Goal: Register for event/course

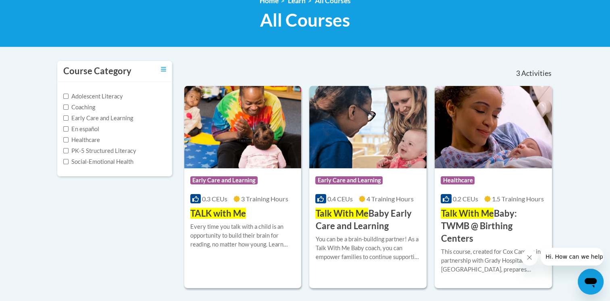
scroll to position [121, 0]
click at [221, 189] on div "Course Category: Early Care and Learning" at bounding box center [242, 181] width 105 height 18
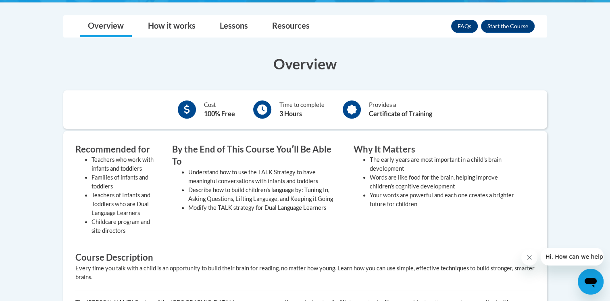
scroll to position [202, 0]
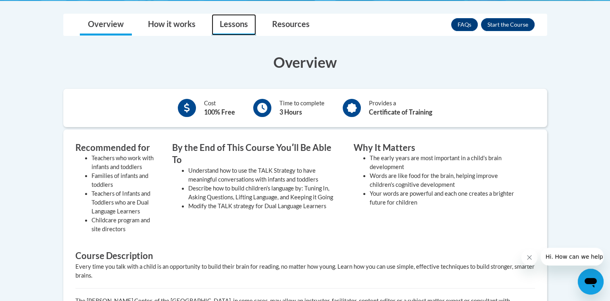
click at [234, 27] on link "Lessons" at bounding box center [234, 24] width 44 height 21
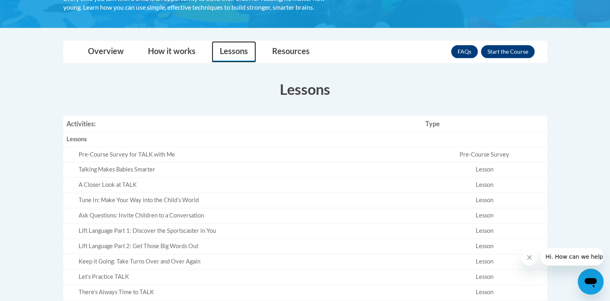
scroll to position [161, 0]
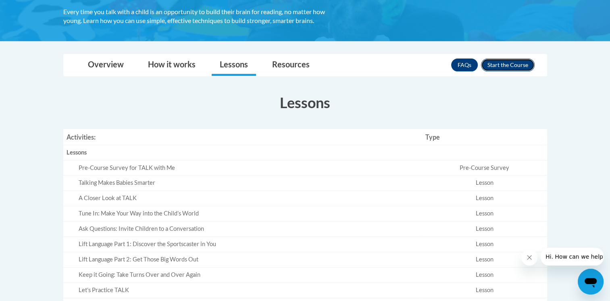
click at [526, 68] on button "Enroll" at bounding box center [508, 65] width 54 height 13
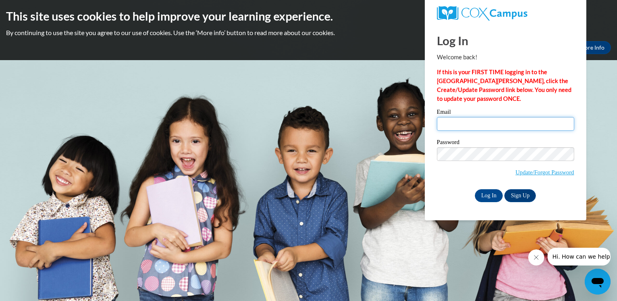
click at [497, 128] on input "Email" at bounding box center [505, 124] width 137 height 14
type input "darst.maranda@yahoo.com"
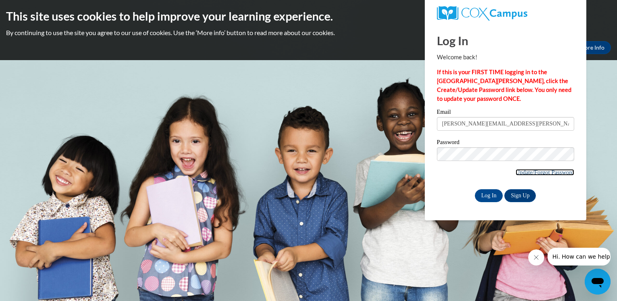
click at [533, 175] on link "Update/Forgot Password" at bounding box center [544, 172] width 59 height 6
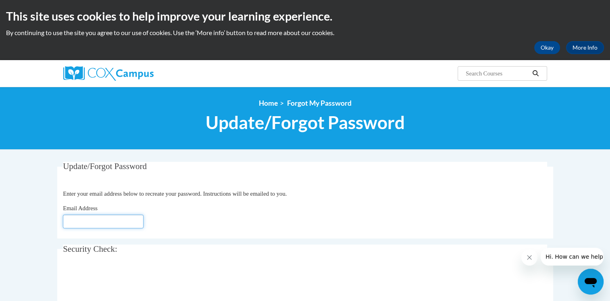
click at [110, 226] on input "Email Address" at bounding box center [103, 222] width 81 height 14
type input "[PERSON_NAME][EMAIL_ADDRESS][PERSON_NAME][DOMAIN_NAME]"
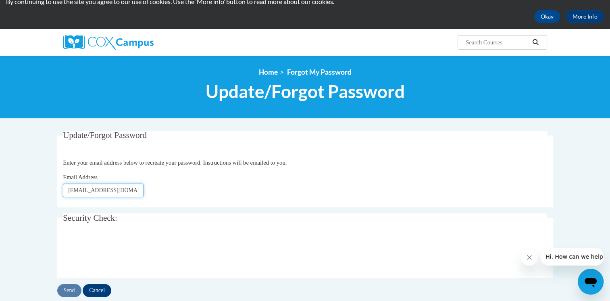
scroll to position [81, 0]
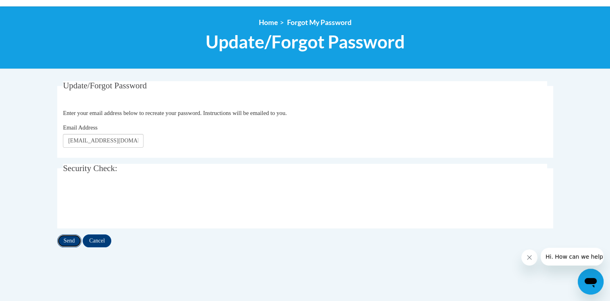
click at [71, 240] on input "Send" at bounding box center [69, 240] width 24 height 13
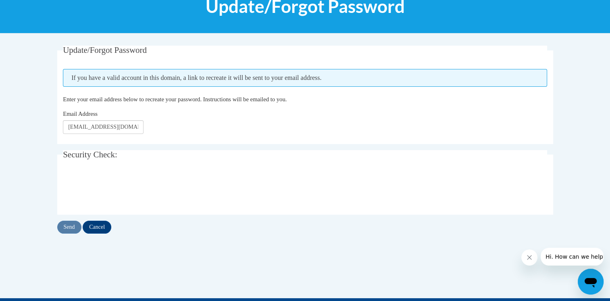
scroll to position [121, 0]
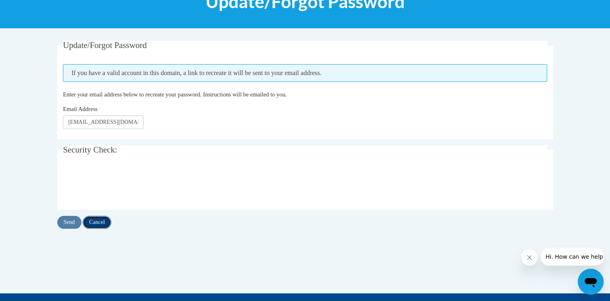
click at [103, 219] on input "Cancel" at bounding box center [97, 222] width 29 height 13
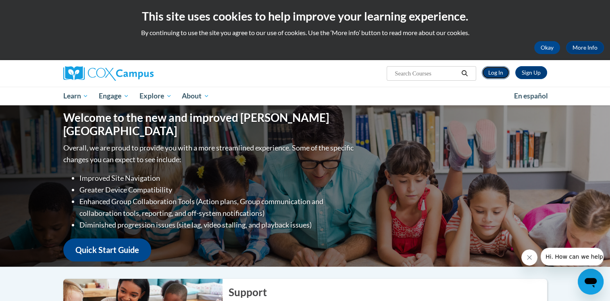
click at [497, 72] on link "Log In" at bounding box center [496, 72] width 28 height 13
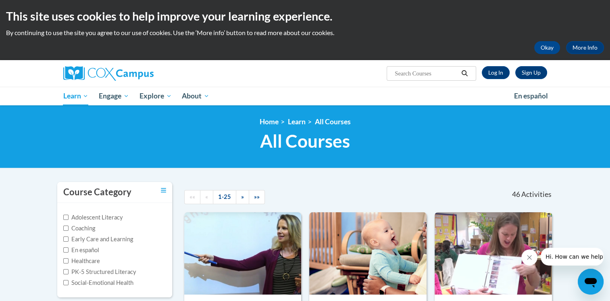
click at [405, 73] on input "Search..." at bounding box center [426, 74] width 65 height 10
type input "talk to me"
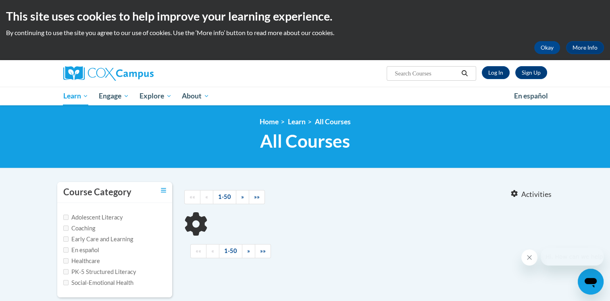
type input "talk to me"
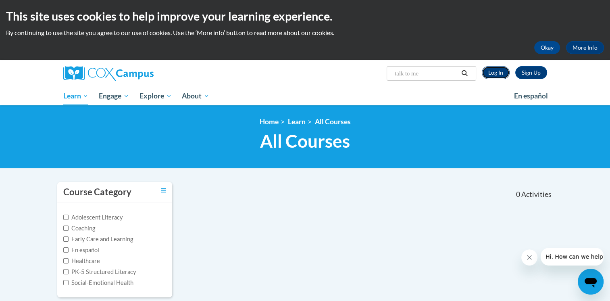
click at [502, 69] on link "Log In" at bounding box center [496, 72] width 28 height 13
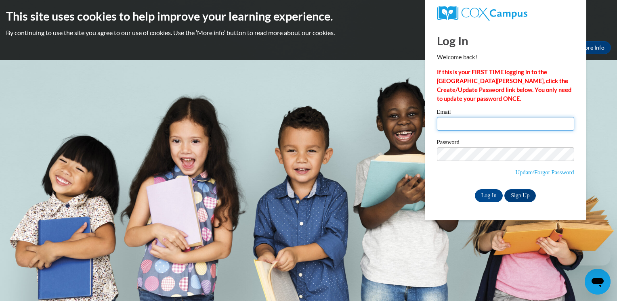
click at [463, 125] on input "Email" at bounding box center [505, 124] width 137 height 14
type input "darst.maranda@yahoo.com"
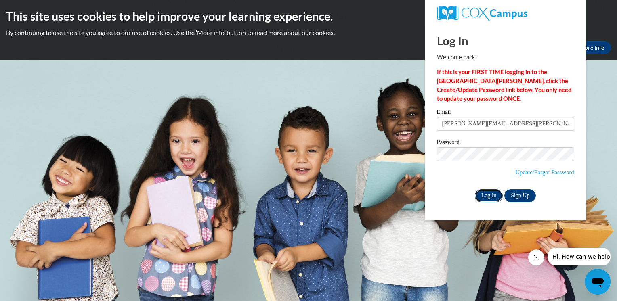
click at [493, 190] on input "Log In" at bounding box center [488, 195] width 28 height 13
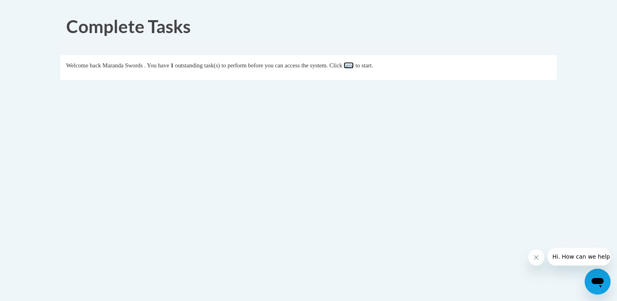
click at [353, 67] on link "here" at bounding box center [348, 65] width 10 height 6
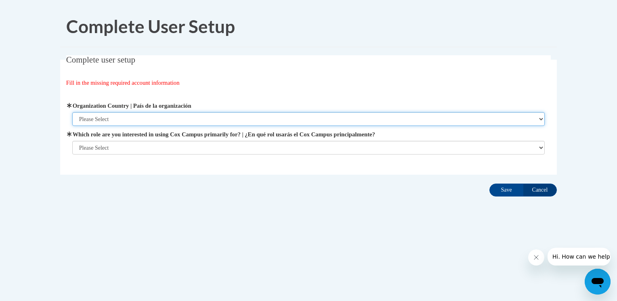
click at [132, 115] on select "Please Select United States | Estados Unidos Outside of the United States | Fue…" at bounding box center [308, 119] width 472 height 14
select select "ad49bcad-a171-4b2e-b99c-48b446064914"
click at [72, 112] on select "Please Select United States | Estados Unidos Outside of the United States | Fue…" at bounding box center [308, 119] width 472 height 14
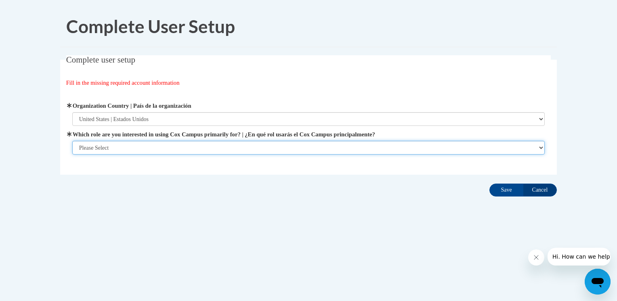
click at [128, 150] on select "Please Select College/University | Colegio/Universidad Community/Nonprofit Part…" at bounding box center [308, 148] width 472 height 14
select select "fbf2d438-af2f-41f8-98f1-81c410e29de3"
click at [72, 141] on select "Please Select College/University | Colegio/Universidad Community/Nonprofit Part…" at bounding box center [308, 148] width 472 height 14
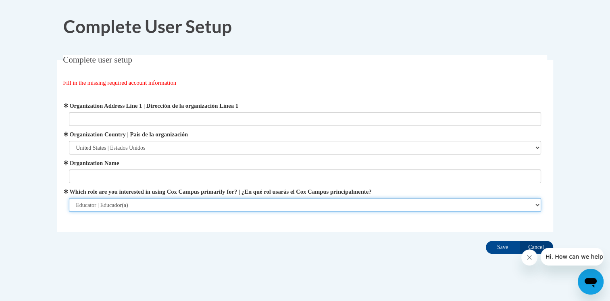
click at [152, 206] on select "Please Select College/University | Colegio/Universidad Community/Nonprofit Part…" at bounding box center [305, 205] width 472 height 14
select select
click at [69, 198] on select "Please Select College/University | Colegio/Universidad Community/Nonprofit Part…" at bounding box center [305, 205] width 472 height 14
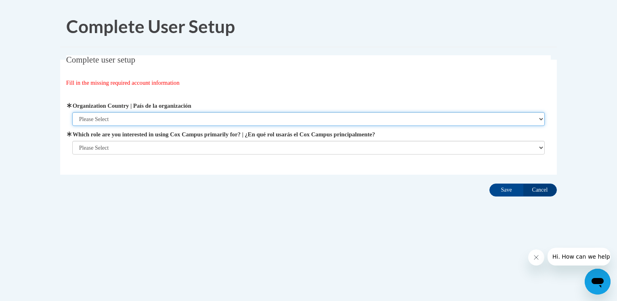
click at [123, 123] on select "Please Select [GEOGRAPHIC_DATA] | [GEOGRAPHIC_DATA] Outside of [GEOGRAPHIC_DATA…" at bounding box center [308, 119] width 472 height 14
select select "ad49bcad-a171-4b2e-b99c-48b446064914"
click at [72, 112] on select "Please Select [GEOGRAPHIC_DATA] | [GEOGRAPHIC_DATA] Outside of [GEOGRAPHIC_DATA…" at bounding box center [308, 119] width 472 height 14
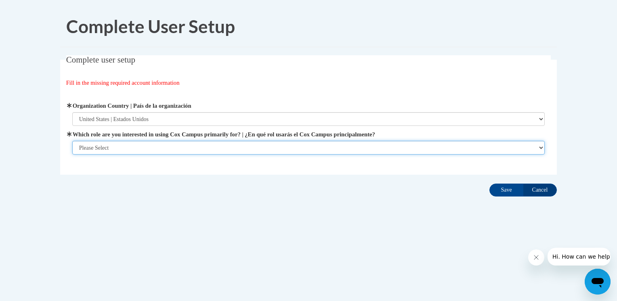
click at [124, 150] on select "Please Select College/University | Colegio/Universidad Community/Nonprofit Part…" at bounding box center [308, 148] width 472 height 14
select select "fbf2d438-af2f-41f8-98f1-81c410e29de3"
click at [72, 141] on select "Please Select College/University | Colegio/Universidad Community/Nonprofit Part…" at bounding box center [308, 148] width 472 height 14
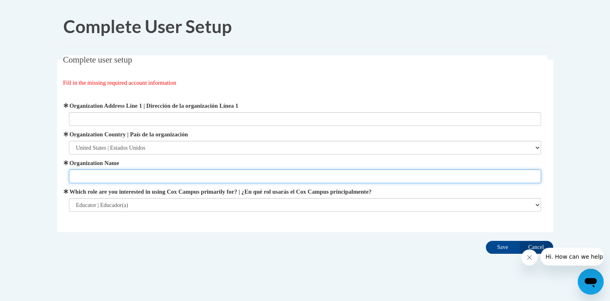
click at [145, 173] on input "Organization Name" at bounding box center [305, 176] width 472 height 14
type input "CAO Community Action"
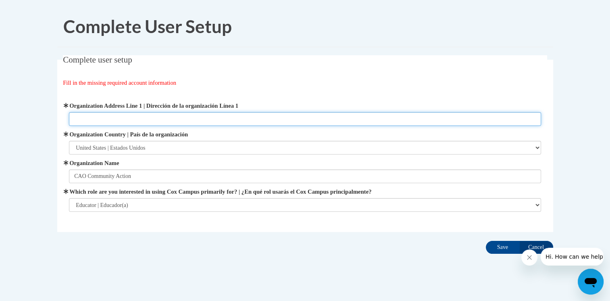
click at [105, 119] on input "Organization Address Line 1 | Dirección de la organización Línea 1" at bounding box center [305, 119] width 472 height 14
type input "1240 3rd street"
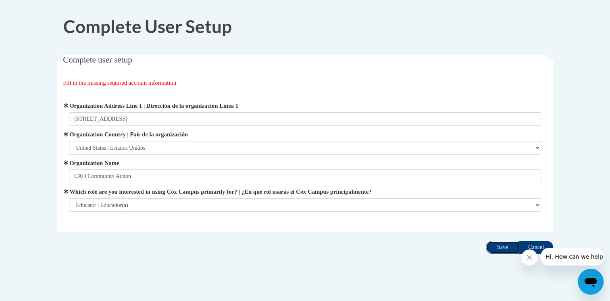
click at [504, 246] on input "Save" at bounding box center [503, 247] width 34 height 13
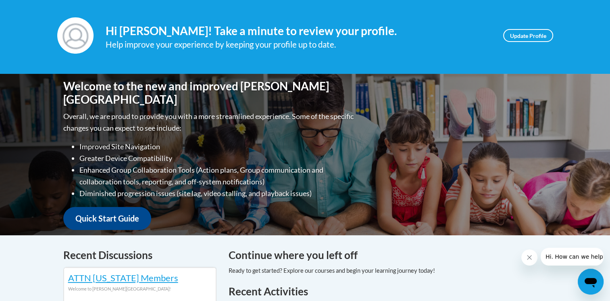
scroll to position [89, 0]
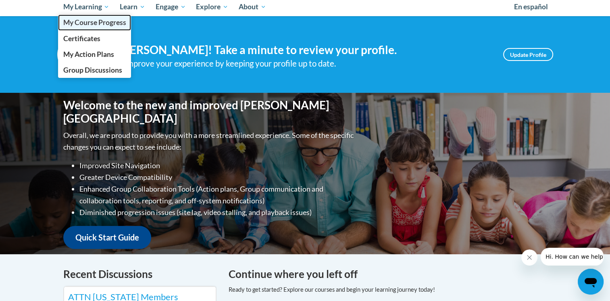
click at [95, 19] on span "My Course Progress" at bounding box center [94, 22] width 63 height 8
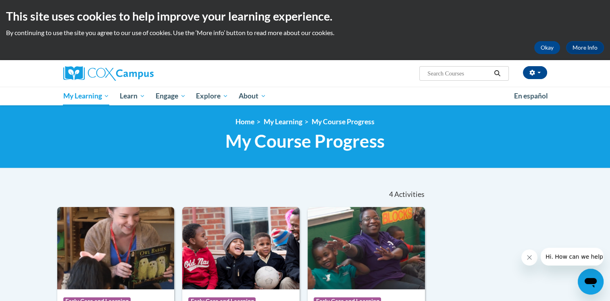
click at [471, 74] on input "Search..." at bounding box center [459, 74] width 65 height 10
type input "talk to me"
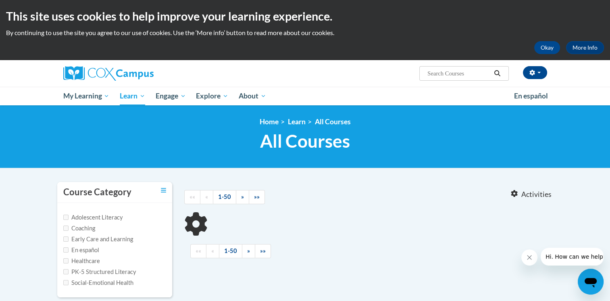
type input "talk to me"
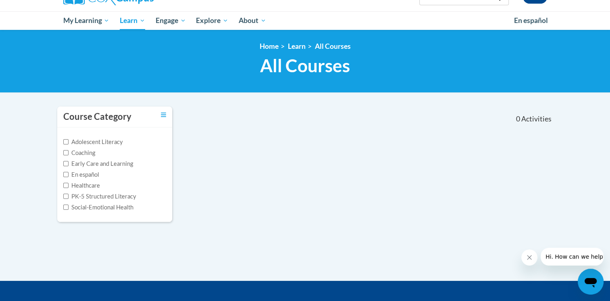
scroll to position [81, 0]
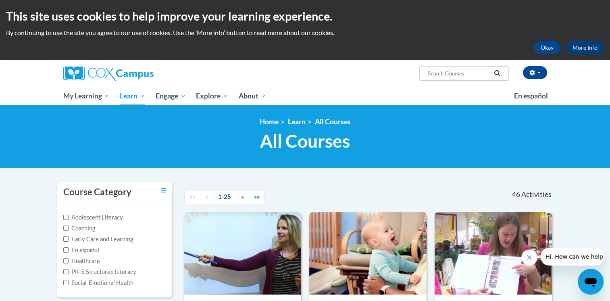
click at [453, 74] on input "Search..." at bounding box center [459, 74] width 65 height 10
type input "talk to me"
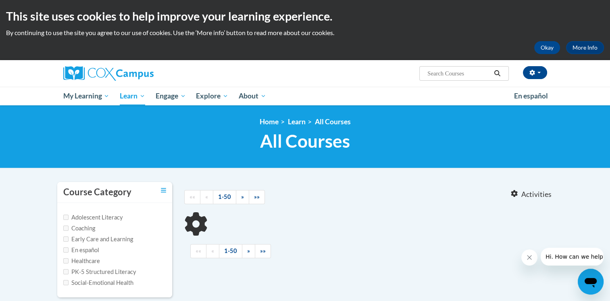
type input "talk to me"
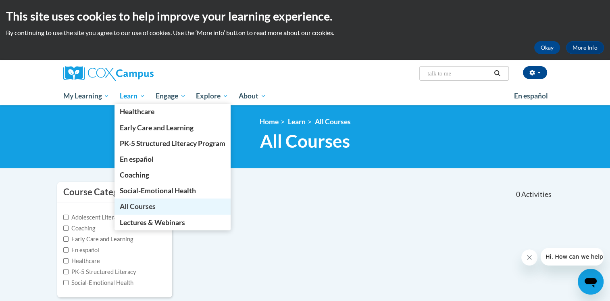
click at [158, 209] on link "All Courses" at bounding box center [173, 207] width 116 height 16
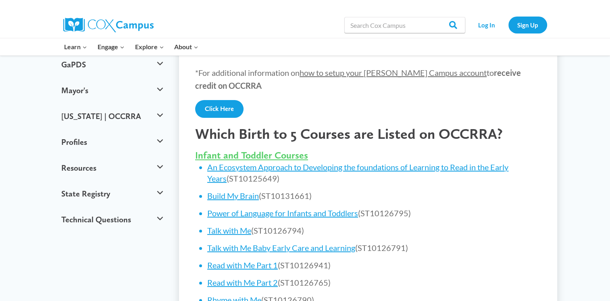
scroll to position [323, 0]
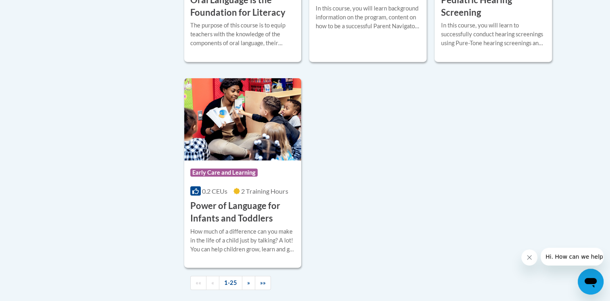
scroll to position [1937, 0]
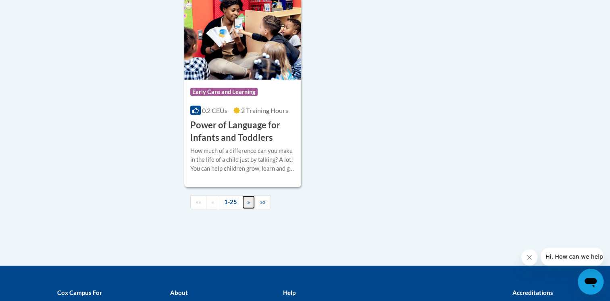
click at [247, 209] on link "»" at bounding box center [248, 202] width 13 height 14
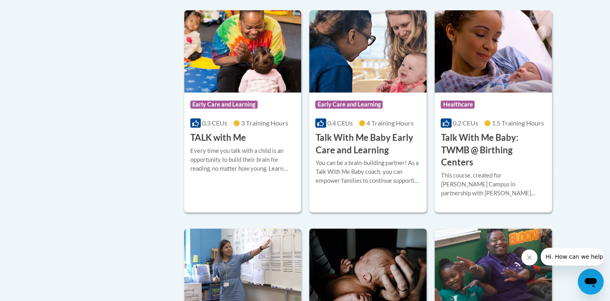
scroll to position [986, 0]
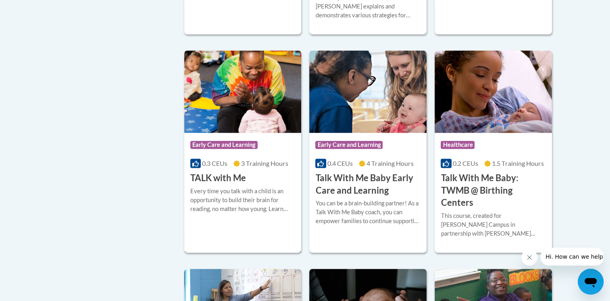
click at [208, 172] on h3 "TALK with Me" at bounding box center [218, 178] width 56 height 13
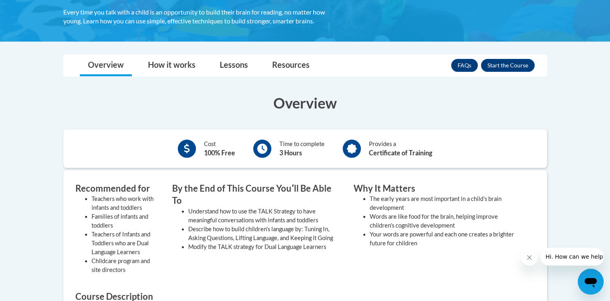
scroll to position [161, 0]
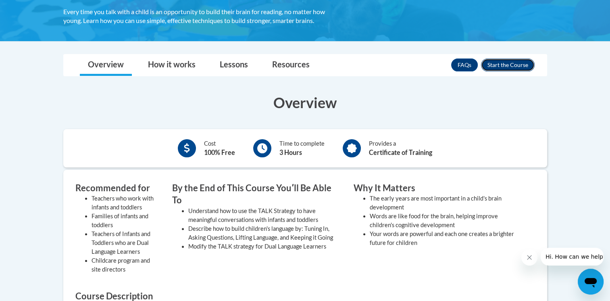
click at [516, 61] on button "Enroll" at bounding box center [508, 65] width 54 height 13
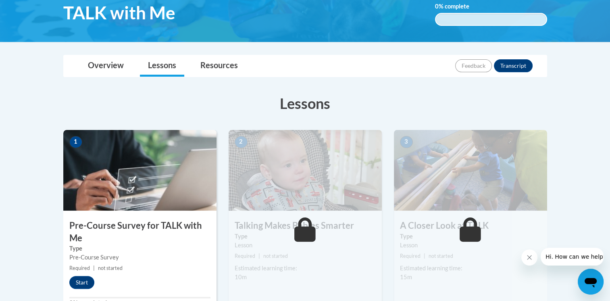
scroll to position [161, 0]
